Goal: Find specific page/section: Find specific page/section

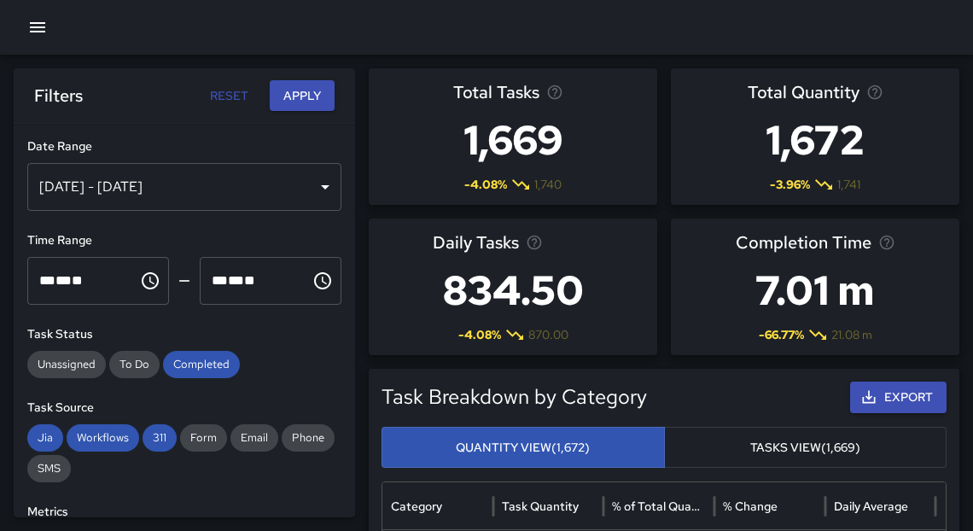
scroll to position [40, 0]
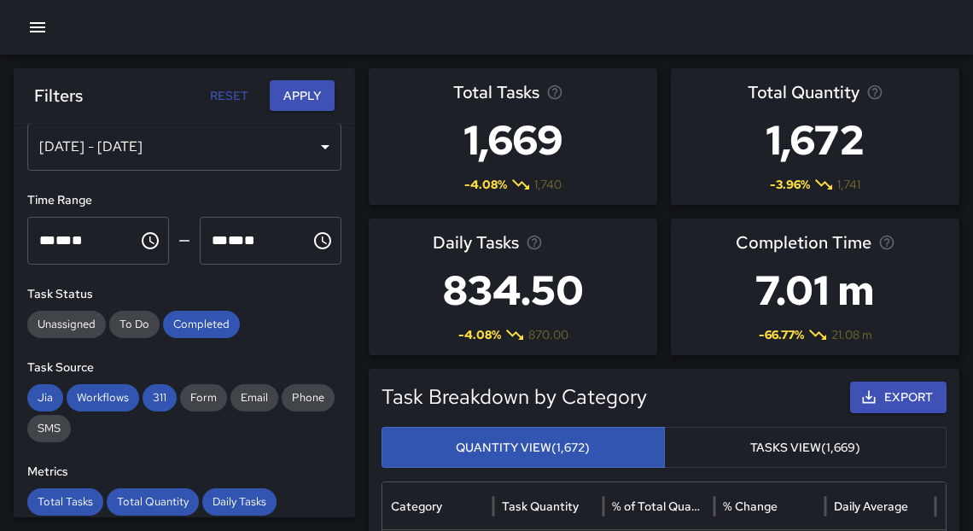
click at [302, 102] on button "Apply" at bounding box center [302, 96] width 65 height 32
click at [32, 31] on icon "button" at bounding box center [37, 27] width 15 height 10
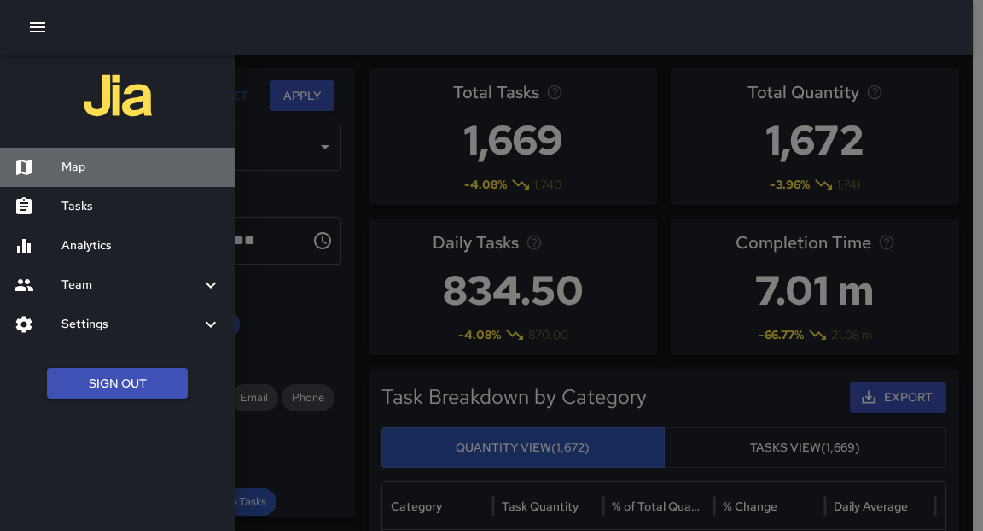
click at [95, 171] on h6 "Map" at bounding box center [141, 167] width 160 height 19
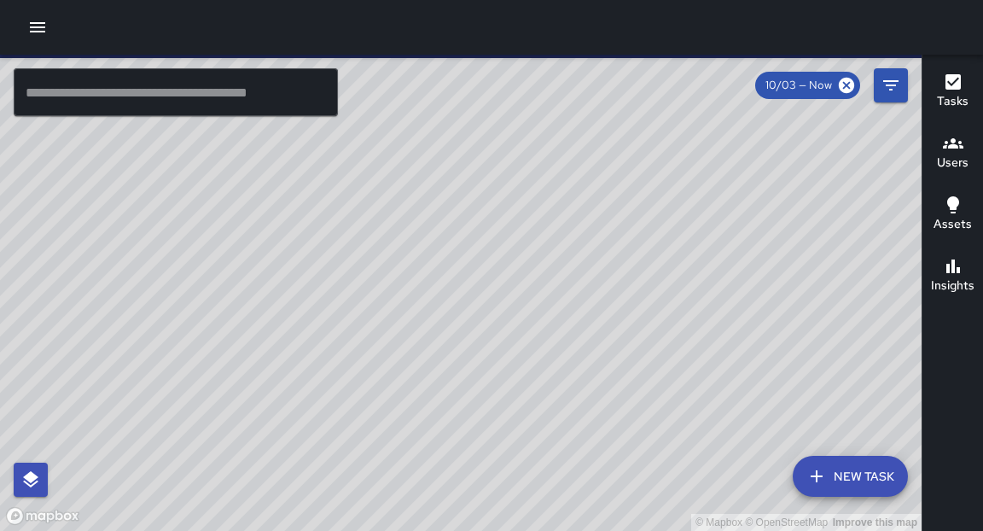
drag, startPoint x: 550, startPoint y: 339, endPoint x: 514, endPoint y: 388, distance: 61.1
click at [514, 388] on div "© Mapbox © OpenStreetMap Improve this map" at bounding box center [461, 293] width 922 height 476
drag, startPoint x: 528, startPoint y: 317, endPoint x: 486, endPoint y: 372, distance: 70.0
click at [492, 379] on div "© Mapbox © OpenStreetMap Improve this map" at bounding box center [461, 293] width 922 height 476
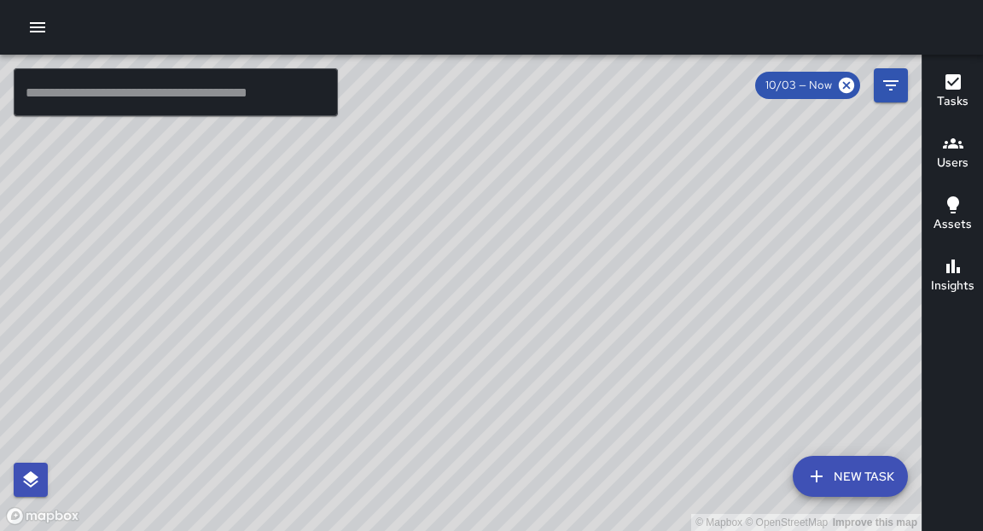
drag, startPoint x: 533, startPoint y: 212, endPoint x: 502, endPoint y: 297, distance: 91.0
click at [508, 307] on div "© Mapbox © OpenStreetMap Improve this map" at bounding box center [461, 293] width 922 height 476
drag, startPoint x: 494, startPoint y: 195, endPoint x: 493, endPoint y: 333, distance: 137.4
click at [493, 333] on div "© Mapbox © OpenStreetMap Improve this map" at bounding box center [461, 293] width 922 height 476
click at [43, 29] on icon "button" at bounding box center [37, 27] width 20 height 20
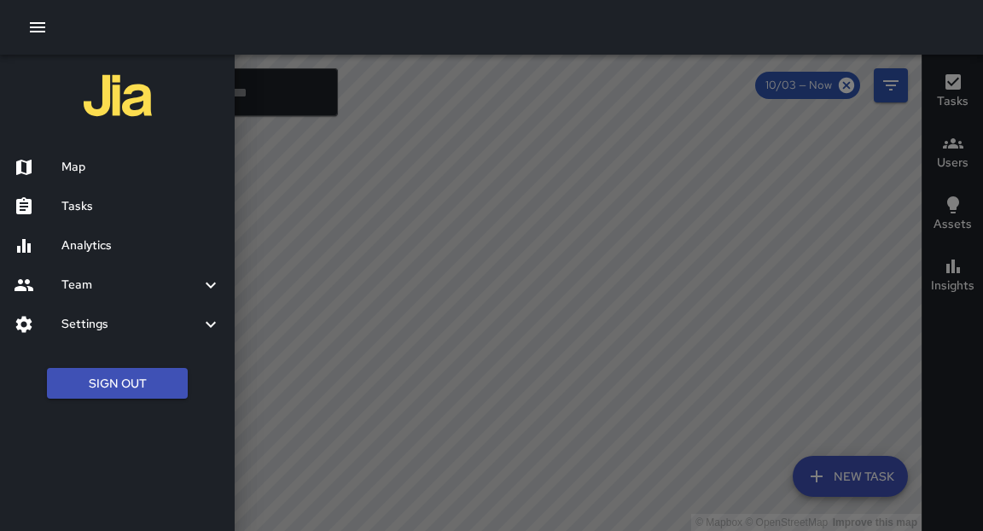
click at [90, 248] on h6 "Analytics" at bounding box center [141, 245] width 160 height 19
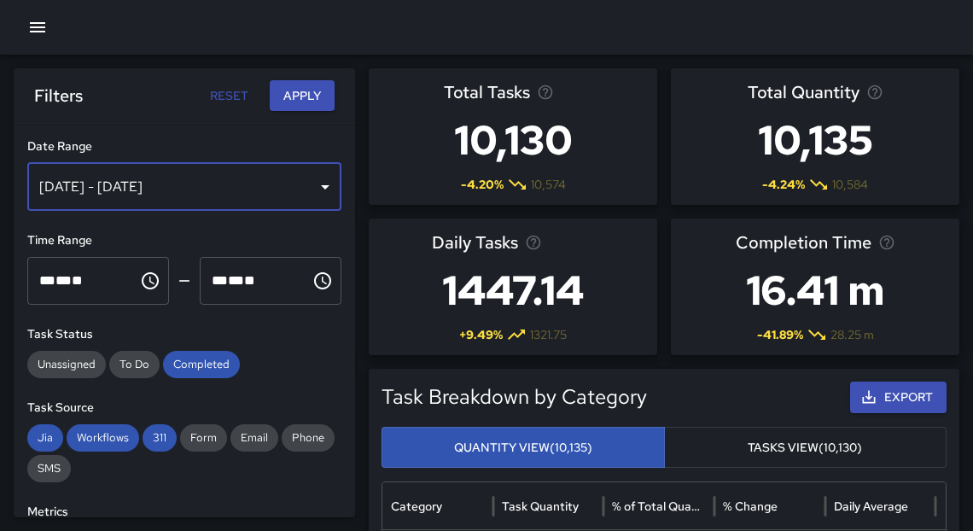
click at [300, 192] on div "[DATE] - [DATE]" at bounding box center [184, 187] width 314 height 48
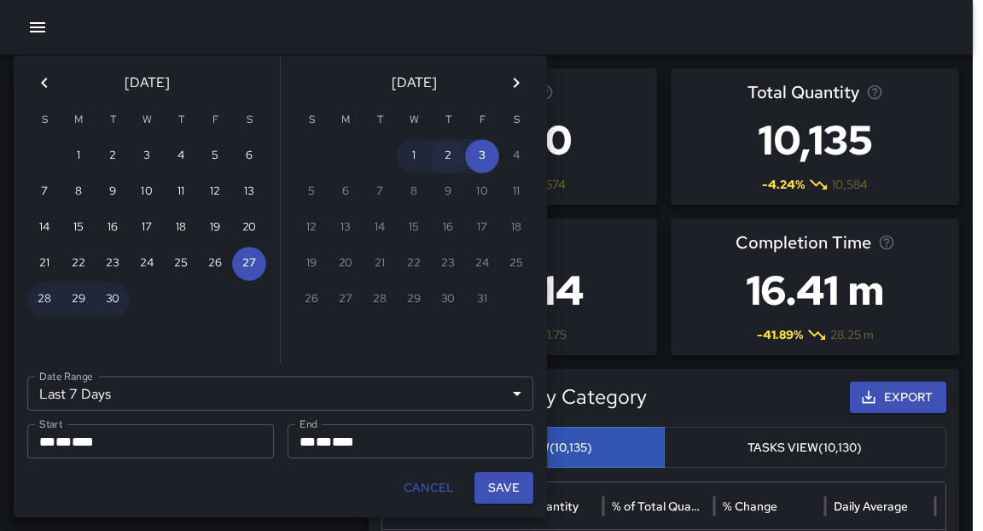
click at [446, 159] on button "2" at bounding box center [448, 156] width 34 height 34
type input "******"
type input "**********"
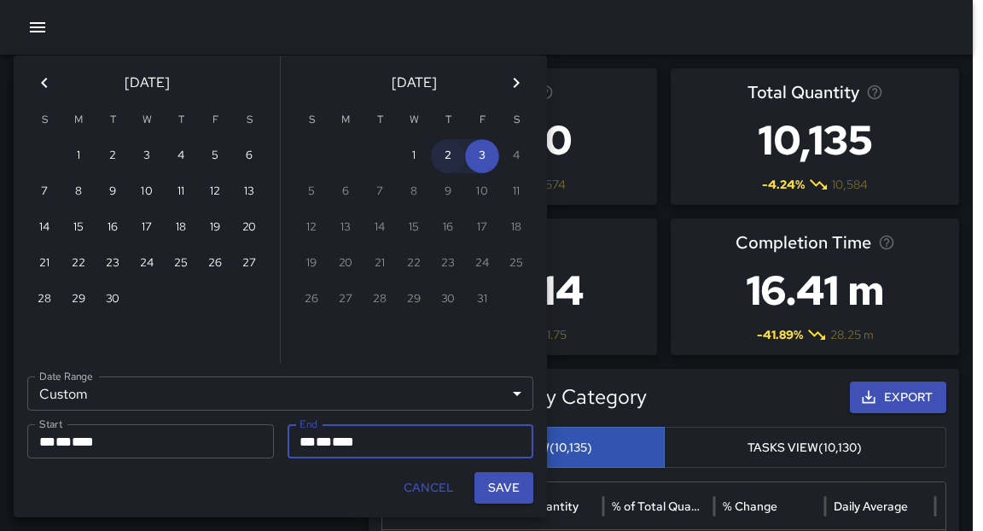
click at [446, 159] on button "2" at bounding box center [448, 156] width 34 height 34
type input "**********"
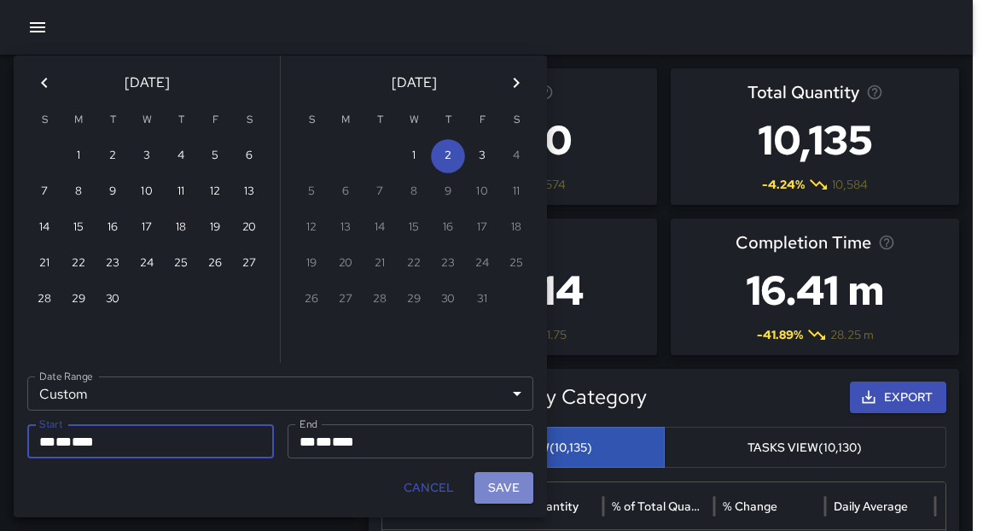
click at [498, 499] on button "Save" at bounding box center [504, 488] width 59 height 32
type input "**********"
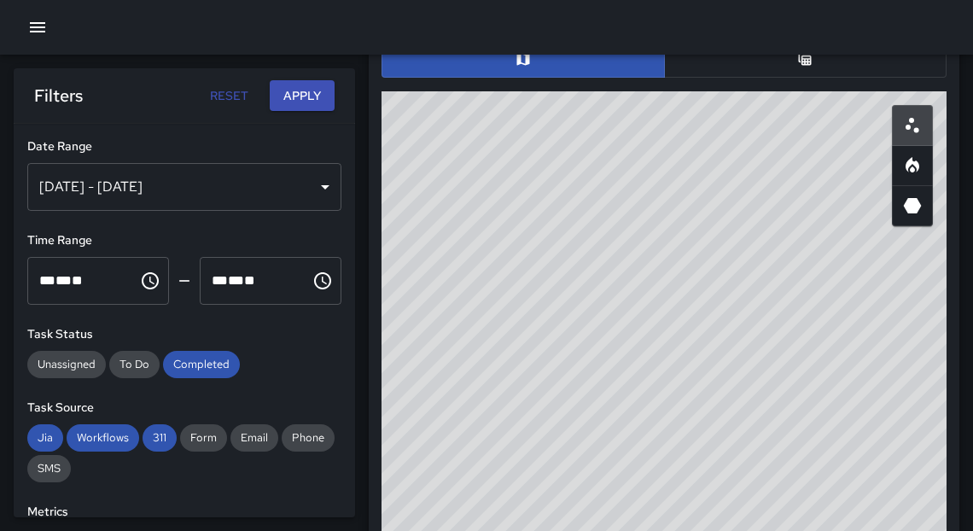
scroll to position [905, 0]
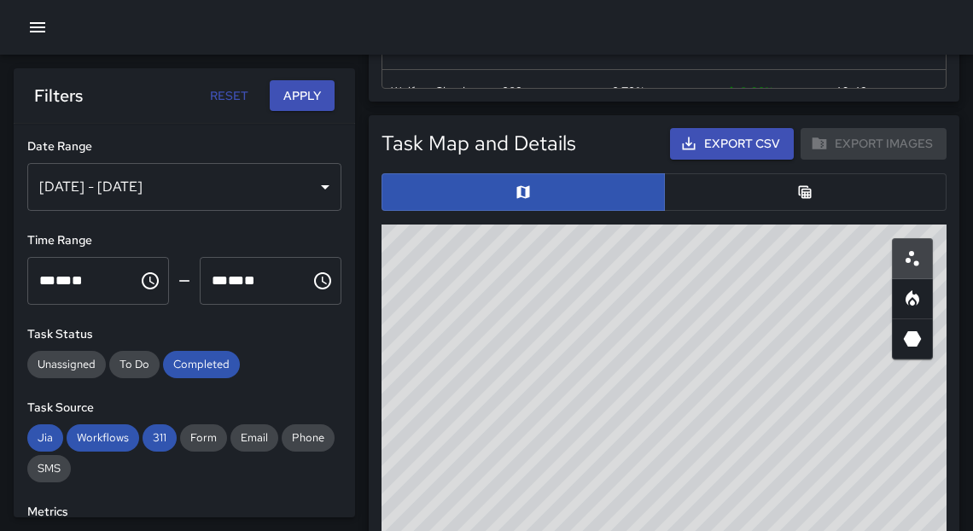
click at [743, 150] on button "Export CSV" at bounding box center [732, 144] width 124 height 32
click at [38, 38] on button "button" at bounding box center [37, 27] width 34 height 34
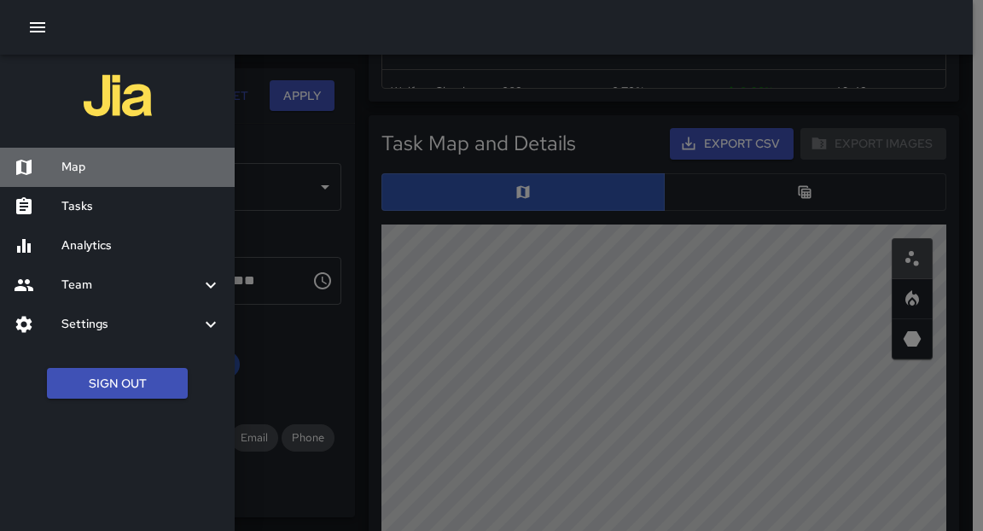
click at [73, 177] on div "Map" at bounding box center [117, 167] width 235 height 39
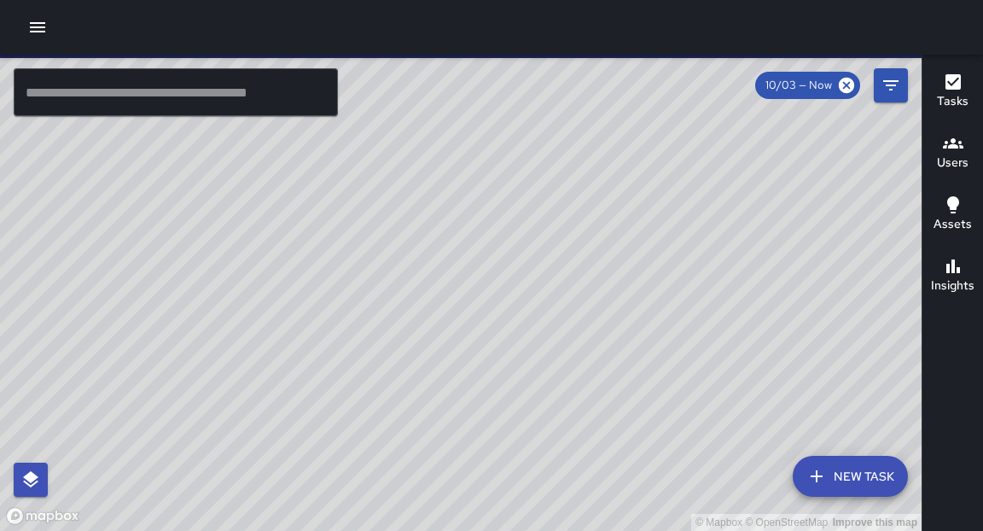
click at [216, 104] on input "text" at bounding box center [176, 92] width 324 height 48
click at [962, 142] on icon "button" at bounding box center [953, 143] width 20 height 20
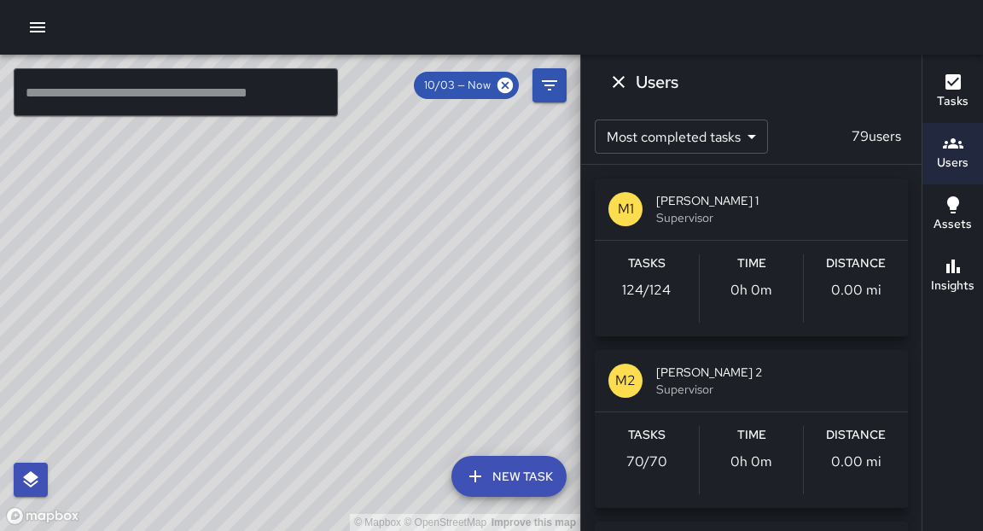
click at [649, 291] on p "124 / 124" at bounding box center [646, 290] width 49 height 20
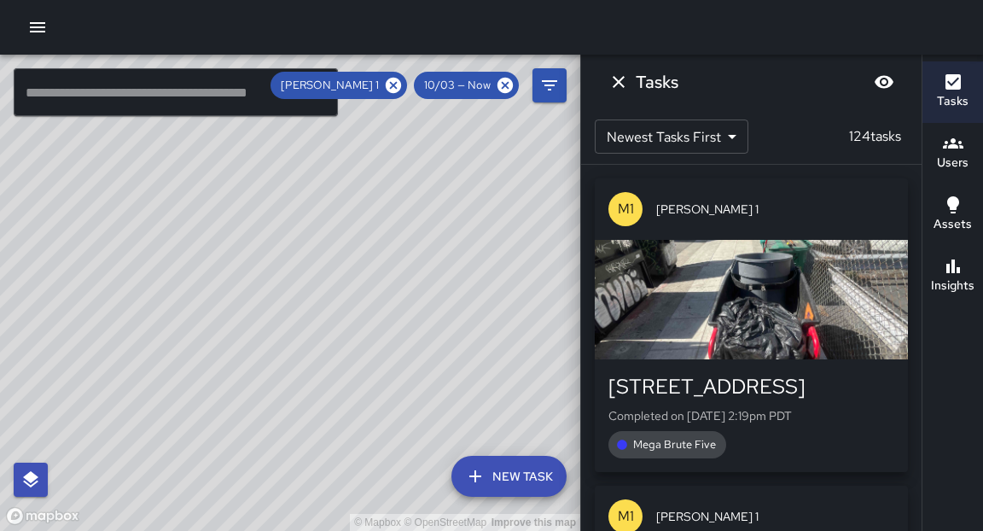
drag, startPoint x: 440, startPoint y: 232, endPoint x: 441, endPoint y: 281, distance: 48.7
click at [444, 285] on div "© Mapbox © OpenStreetMap Improve this map" at bounding box center [290, 293] width 580 height 476
click at [615, 81] on icon "Dismiss" at bounding box center [619, 82] width 20 height 20
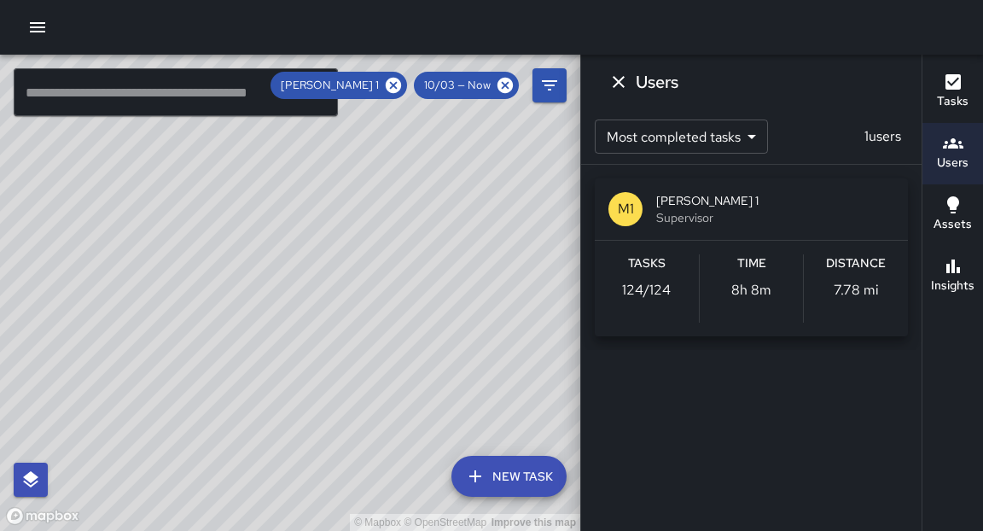
click at [334, 246] on div "© Mapbox © OpenStreetMap Improve this map M1 [PERSON_NAME] 1 [STREET_ADDRESS] C…" at bounding box center [290, 293] width 580 height 476
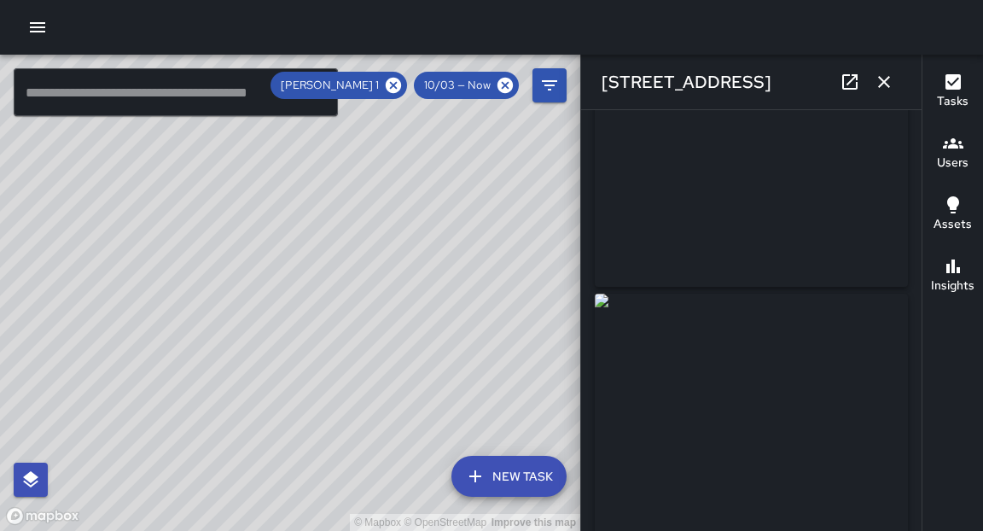
scroll to position [217, 0]
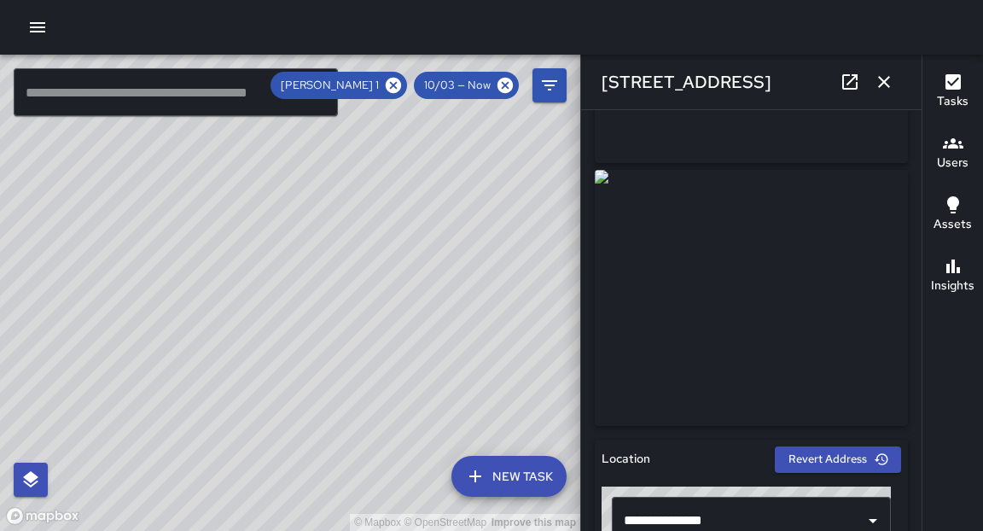
click at [883, 82] on icon "button" at bounding box center [884, 82] width 12 height 12
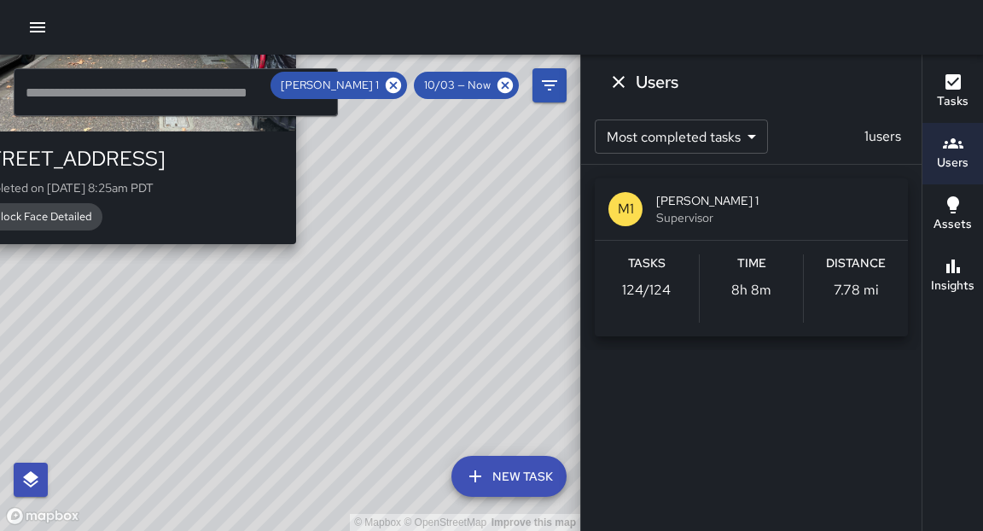
click at [306, 253] on div "© Mapbox © OpenStreetMap Improve this map M1 [PERSON_NAME] 1 2100 Broadway Comp…" at bounding box center [290, 293] width 580 height 476
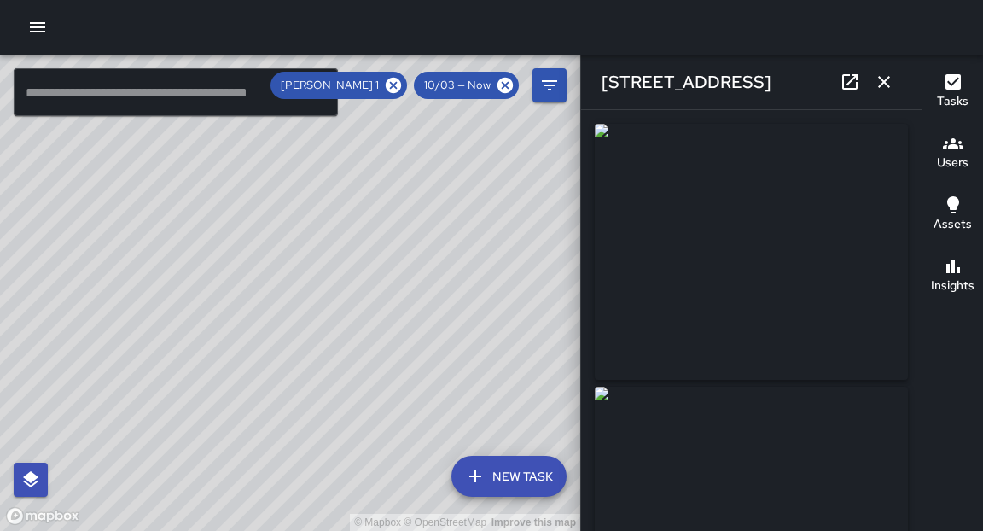
click at [329, 213] on div "© Mapbox © OpenStreetMap Improve this map M1 [PERSON_NAME] 1 2120 Broadway Comp…" at bounding box center [290, 293] width 580 height 476
click at [367, 159] on div "© Mapbox © OpenStreetMap Improve this map M1 [PERSON_NAME] 1 [STREET_ADDRESS] C…" at bounding box center [290, 293] width 580 height 476
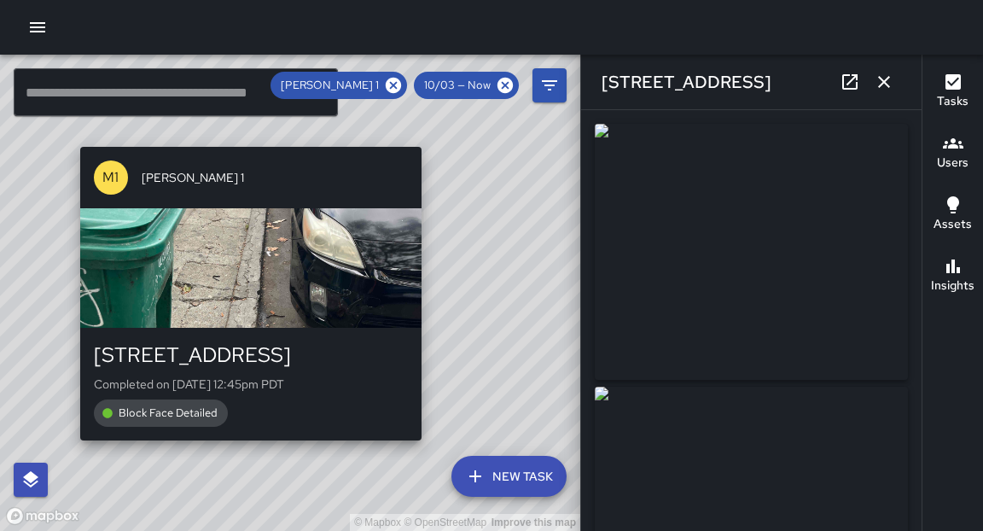
click at [432, 135] on div "© Mapbox © OpenStreetMap Improve this map M1 [PERSON_NAME] [STREET_ADDRESS] Com…" at bounding box center [290, 293] width 580 height 476
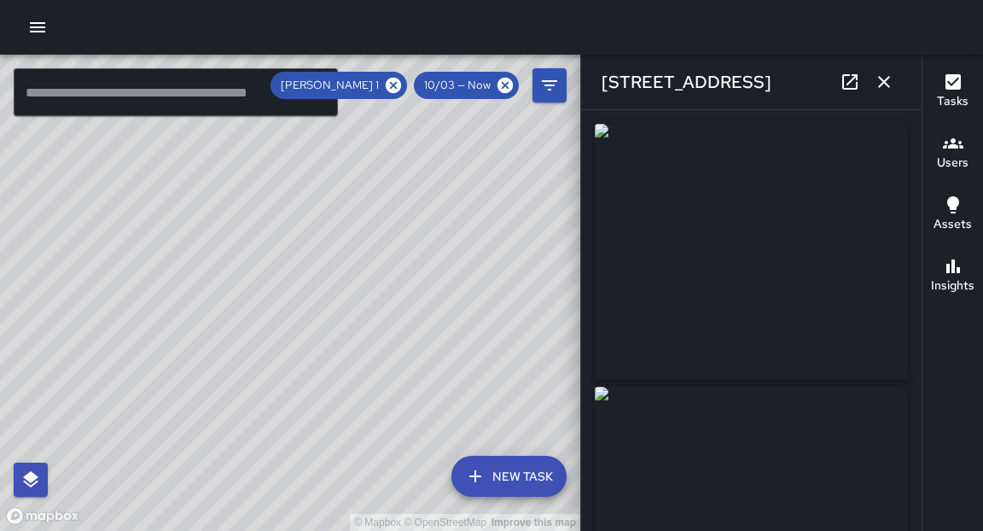
click at [471, 306] on div "© Mapbox © OpenStreetMap Improve this map M1 [PERSON_NAME] [STREET_ADDRESS] Com…" at bounding box center [290, 293] width 580 height 476
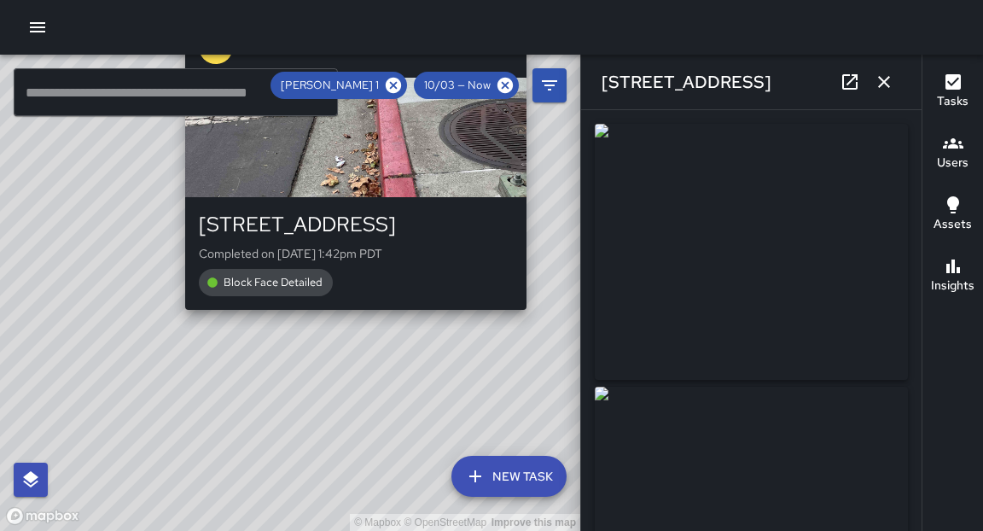
click at [534, 324] on div "© Mapbox © OpenStreetMap Improve this map M1 [PERSON_NAME] [GEOGRAPHIC_DATA][ST…" at bounding box center [290, 293] width 580 height 476
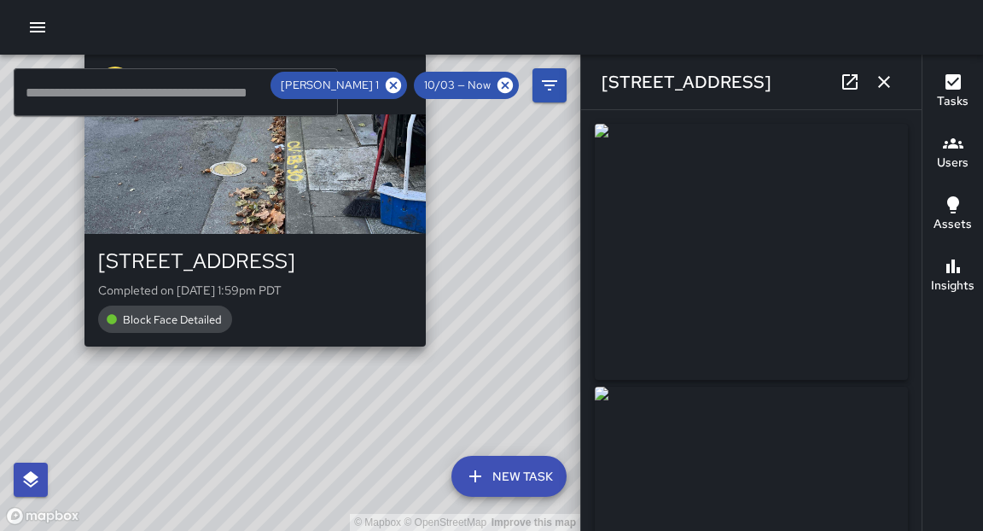
click at [436, 362] on div "© Mapbox © OpenStreetMap Improve this map M1 [PERSON_NAME] 1 [STREET_ADDRESS] C…" at bounding box center [290, 293] width 580 height 476
type input "**********"
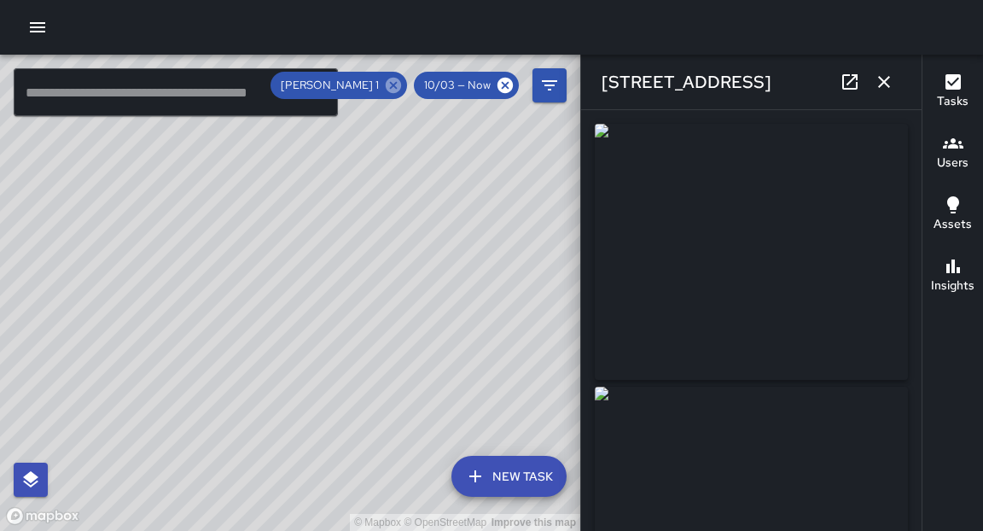
click at [401, 87] on icon at bounding box center [393, 85] width 15 height 15
click at [280, 87] on input "text" at bounding box center [176, 92] width 324 height 48
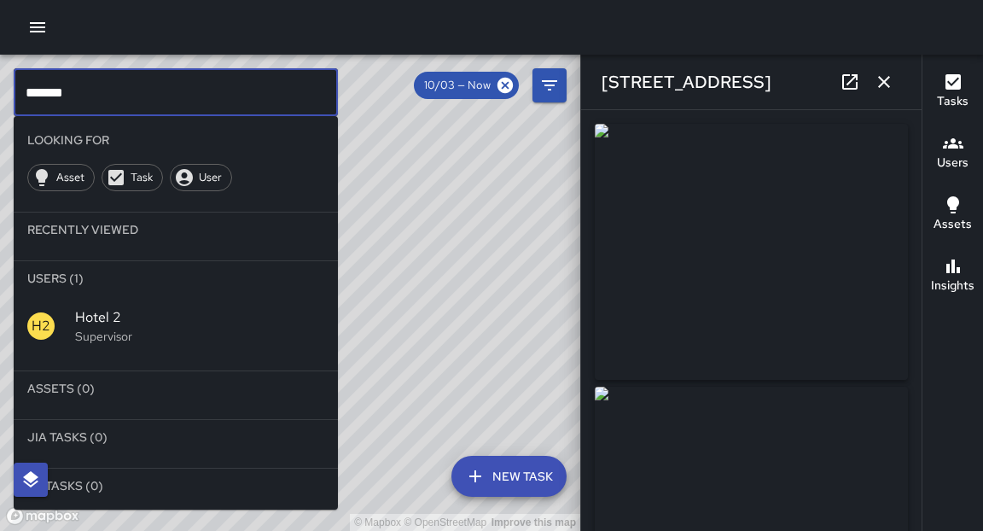
type input "*******"
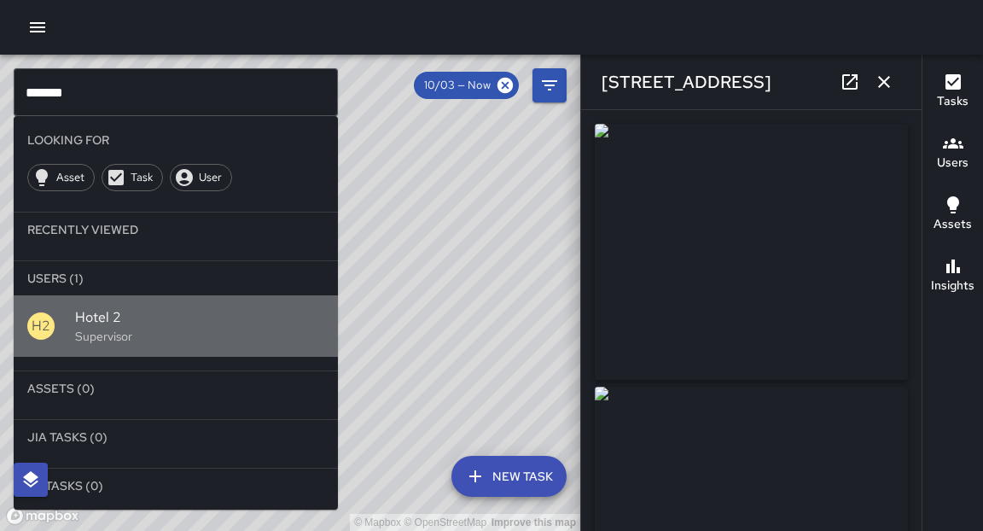
click at [156, 314] on span "Hotel 2" at bounding box center [199, 317] width 249 height 20
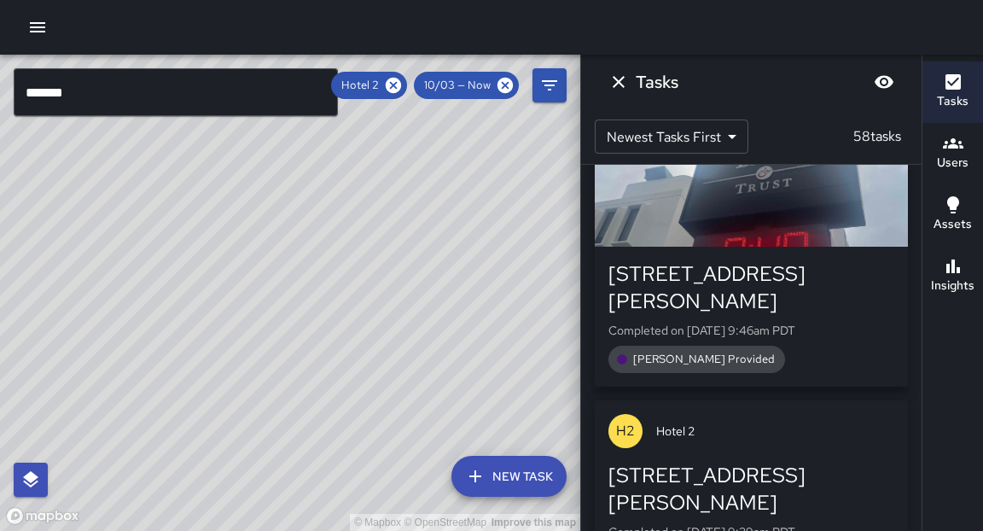
scroll to position [667, 0]
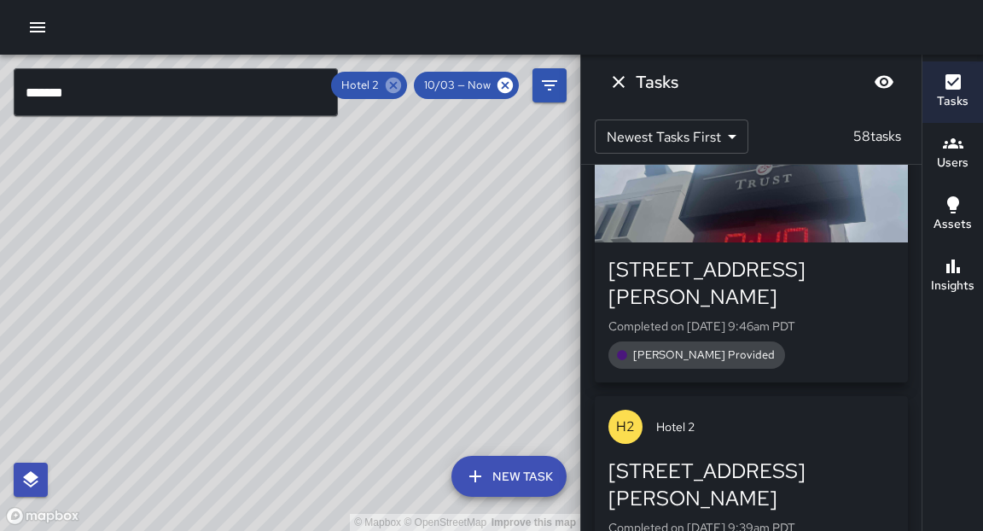
click at [390, 88] on icon at bounding box center [393, 85] width 15 height 15
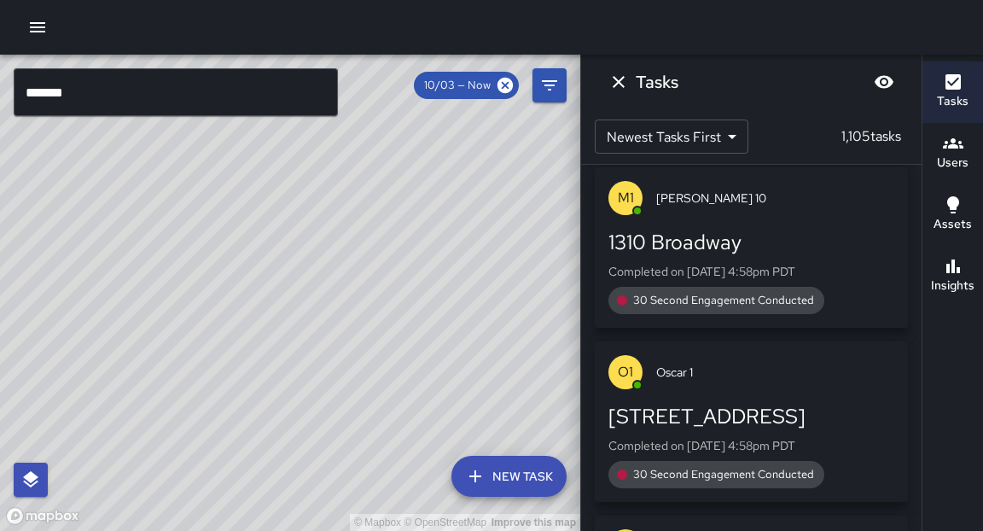
drag, startPoint x: 413, startPoint y: 262, endPoint x: 433, endPoint y: 273, distance: 22.5
click at [433, 273] on div "© Mapbox © OpenStreetMap Improve this map" at bounding box center [290, 293] width 580 height 476
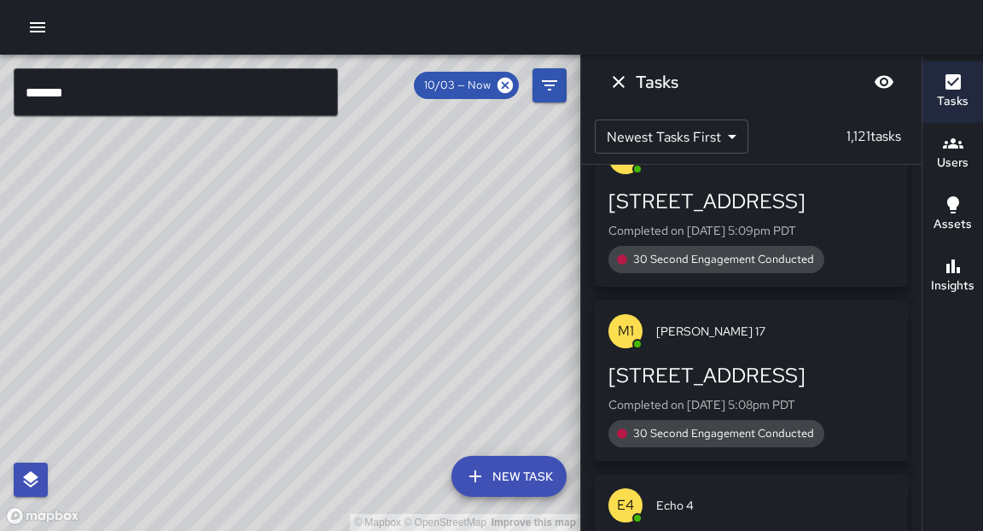
click at [213, 88] on input "*******" at bounding box center [176, 92] width 324 height 48
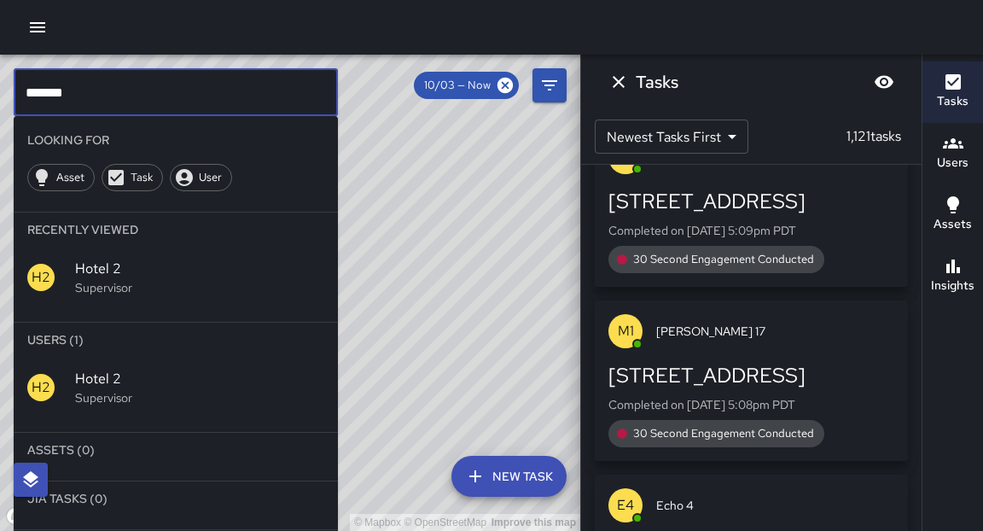
click at [143, 387] on span "Hotel 2" at bounding box center [199, 379] width 249 height 20
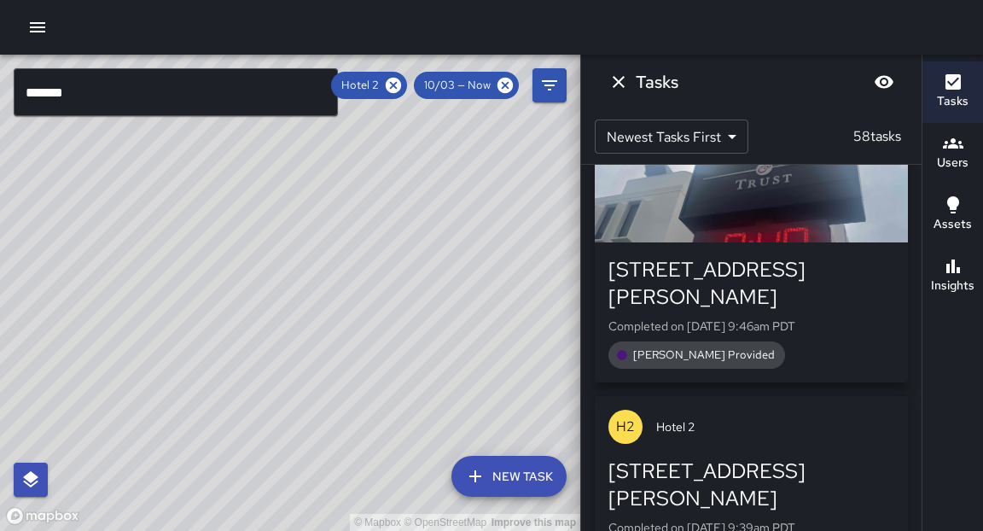
drag, startPoint x: 313, startPoint y: 264, endPoint x: 435, endPoint y: 210, distance: 133.4
click at [435, 210] on div "© Mapbox © OpenStreetMap Improve this map" at bounding box center [290, 293] width 580 height 476
drag, startPoint x: 347, startPoint y: 411, endPoint x: 428, endPoint y: 297, distance: 139.0
click at [428, 297] on div "© Mapbox © OpenStreetMap Improve this map" at bounding box center [290, 293] width 580 height 476
drag, startPoint x: 392, startPoint y: 273, endPoint x: 525, endPoint y: 258, distance: 134.0
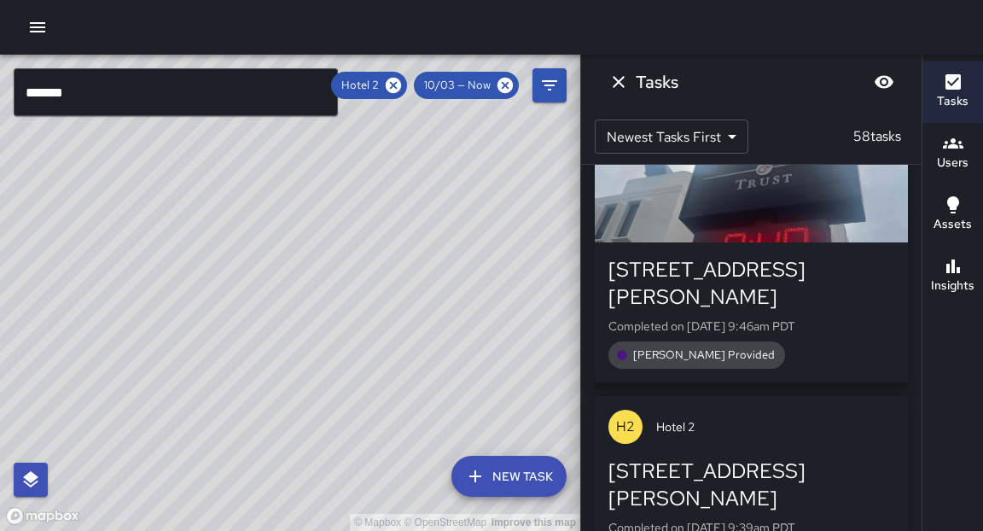
click at [525, 258] on div "© Mapbox © OpenStreetMap Improve this map" at bounding box center [290, 293] width 580 height 476
drag, startPoint x: 513, startPoint y: 257, endPoint x: 369, endPoint y: 245, distance: 144.7
click at [369, 245] on div "© Mapbox © OpenStreetMap Improve this map" at bounding box center [290, 293] width 580 height 476
click at [401, 81] on icon at bounding box center [393, 85] width 15 height 15
